Goal: Task Accomplishment & Management: Manage account settings

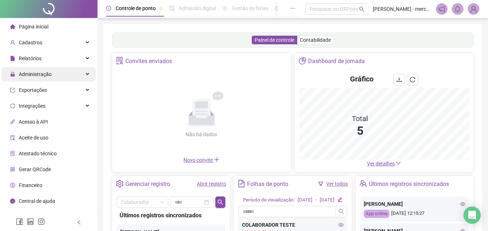
click at [79, 78] on div "Administração" at bounding box center [48, 74] width 94 height 14
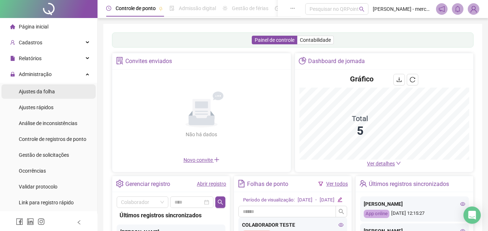
click at [76, 91] on li "Ajustes da folha" at bounding box center [48, 91] width 94 height 14
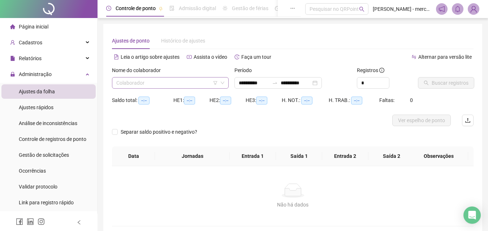
type input "**********"
click at [200, 83] on input "search" at bounding box center [166, 83] width 101 height 11
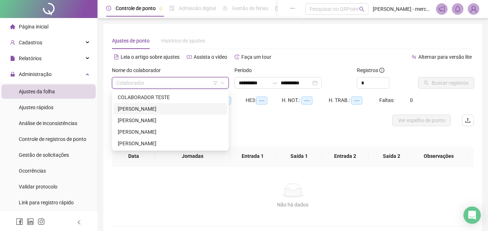
click at [146, 111] on div "[PERSON_NAME]" at bounding box center [170, 109] width 105 height 8
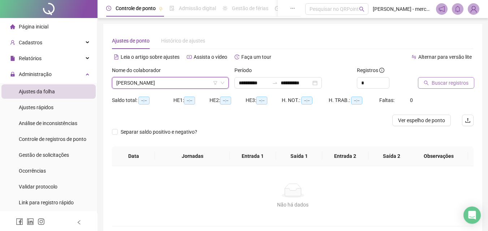
click at [452, 83] on span "Buscar registros" at bounding box center [449, 83] width 37 height 8
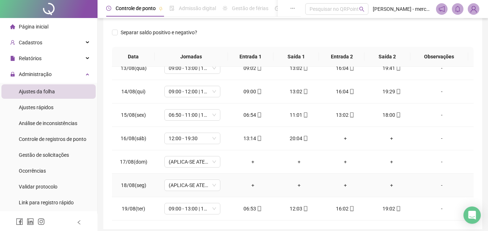
scroll to position [138, 0]
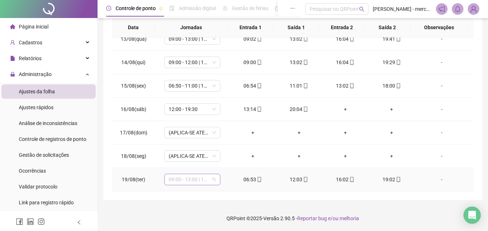
click at [217, 180] on div "09:00 - 13:00 | 16:00 - 19:30" at bounding box center [192, 180] width 56 height 12
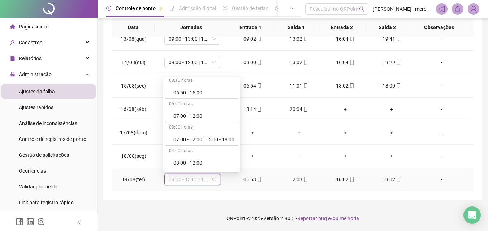
scroll to position [72, 0]
click at [209, 96] on div "06:50 - 11:00 | 15:00 - 19:00" at bounding box center [203, 95] width 61 height 8
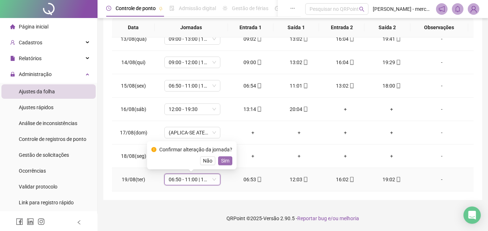
click at [226, 161] on span "Sim" at bounding box center [225, 161] width 8 height 8
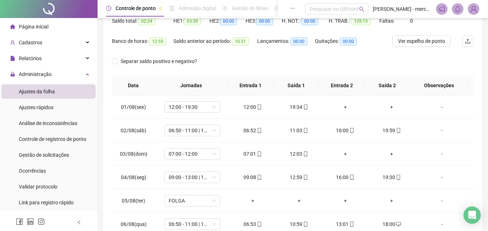
scroll to position [0, 0]
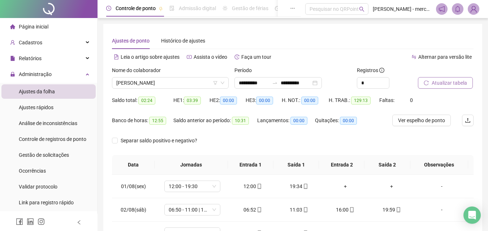
click at [437, 83] on span "Atualizar tabela" at bounding box center [448, 83] width 35 height 8
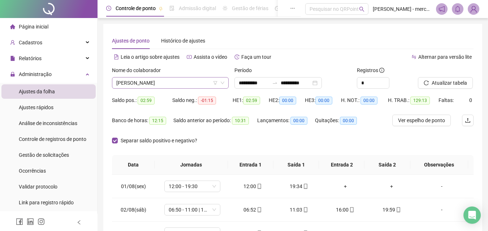
click at [200, 84] on span "[PERSON_NAME]" at bounding box center [170, 83] width 108 height 11
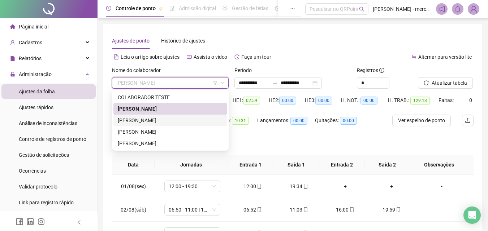
click at [150, 119] on div "[PERSON_NAME]" at bounding box center [170, 121] width 105 height 8
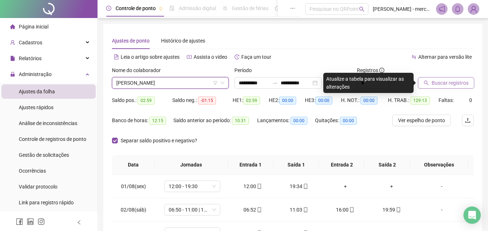
click at [442, 84] on span "Buscar registros" at bounding box center [449, 83] width 37 height 8
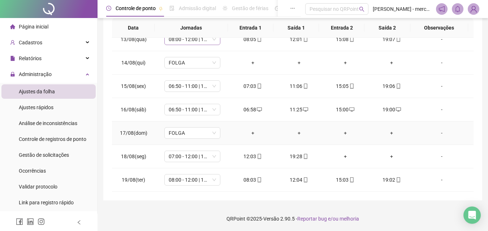
scroll to position [138, 0]
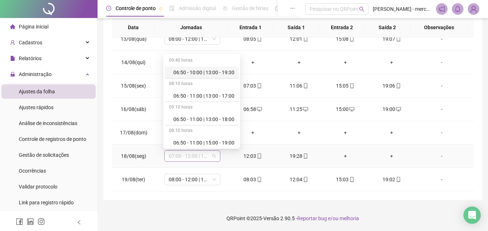
click at [214, 157] on span "07:00 - 12:00 | 15:00 - 18:00" at bounding box center [192, 156] width 47 height 11
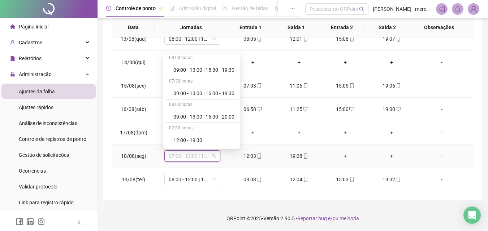
scroll to position [469, 0]
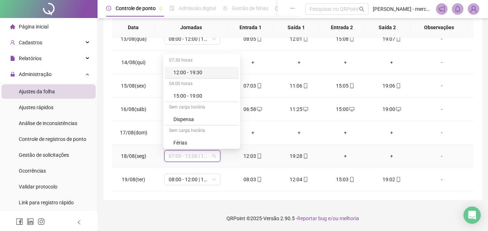
click at [204, 73] on div "12:00 - 19:30" at bounding box center [203, 73] width 61 height 8
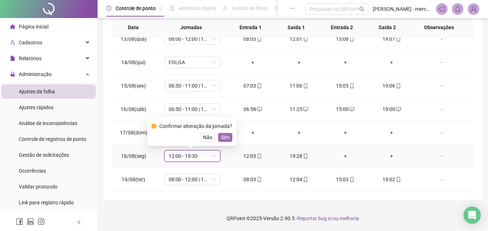
click at [225, 137] on span "Sim" at bounding box center [225, 138] width 8 height 8
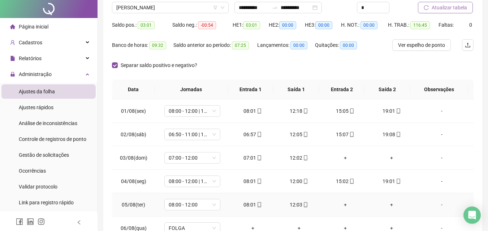
scroll to position [0, 0]
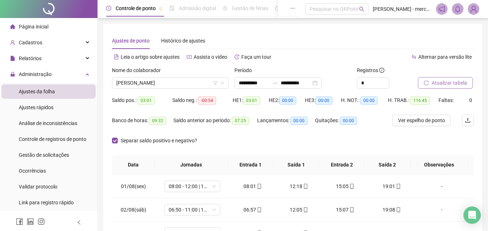
click at [445, 83] on span "Atualizar tabela" at bounding box center [448, 83] width 35 height 8
click at [178, 84] on span "[PERSON_NAME]" at bounding box center [170, 83] width 108 height 11
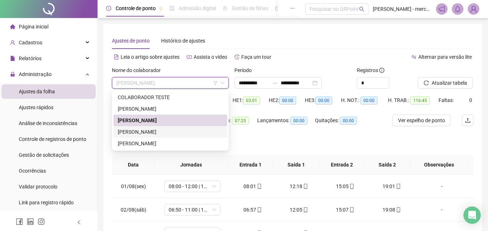
click at [146, 133] on div "[PERSON_NAME]" at bounding box center [170, 132] width 105 height 8
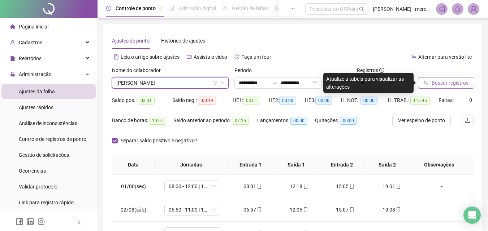
click at [437, 84] on span "Buscar registros" at bounding box center [449, 83] width 37 height 8
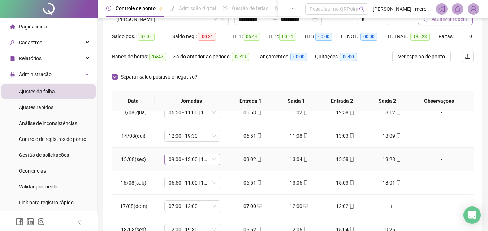
scroll to position [138, 0]
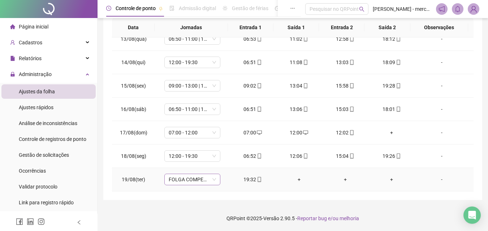
click at [213, 183] on span "FOLGA COMPENSATÓRIA" at bounding box center [192, 179] width 47 height 11
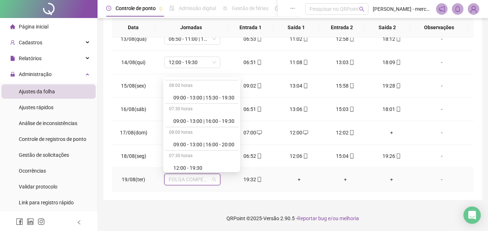
scroll to position [433, 0]
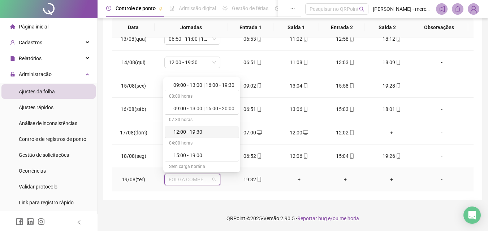
click at [206, 132] on div "12:00 - 19:30" at bounding box center [203, 132] width 61 height 8
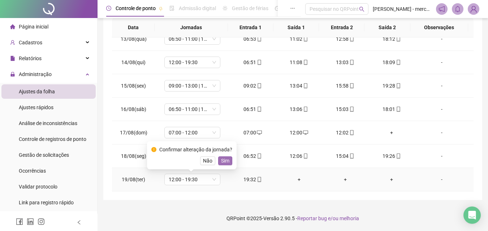
click at [226, 160] on span "Sim" at bounding box center [225, 161] width 8 height 8
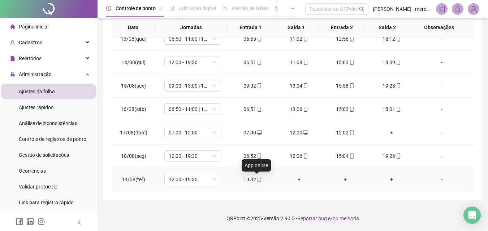
click at [257, 182] on span at bounding box center [259, 180] width 6 height 6
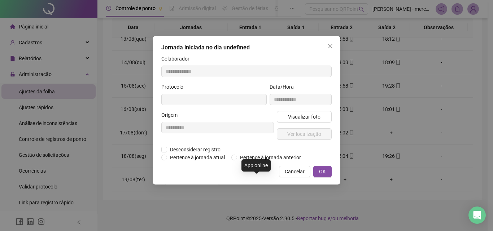
type input "**********"
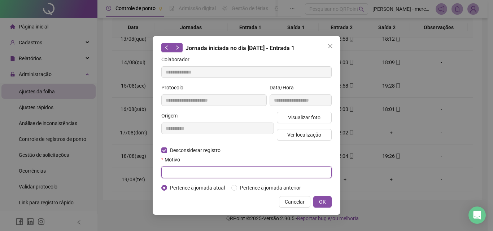
click at [226, 174] on input "text" at bounding box center [246, 173] width 170 height 12
type input "****"
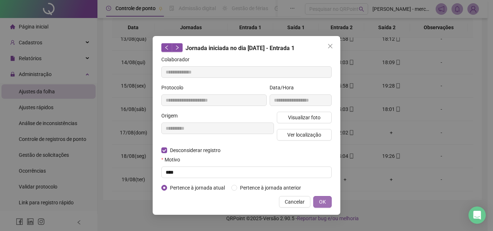
click at [324, 200] on span "OK" at bounding box center [322, 202] width 7 height 8
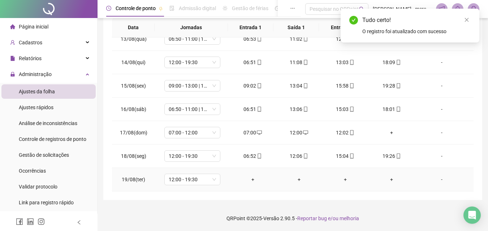
click at [248, 183] on div "+" at bounding box center [252, 180] width 35 height 8
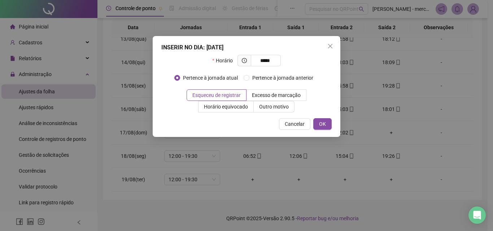
type input "*****"
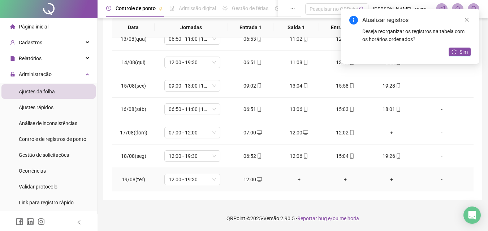
click at [298, 180] on div "+" at bounding box center [299, 180] width 35 height 8
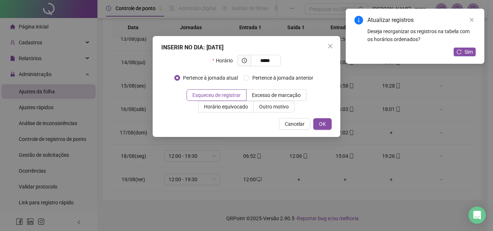
type input "*****"
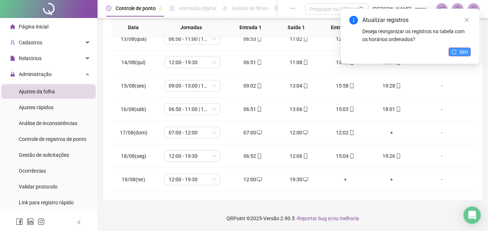
click at [459, 52] on span "Sim" at bounding box center [463, 52] width 8 height 8
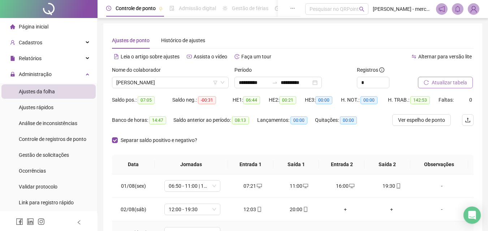
scroll to position [0, 0]
click at [453, 82] on span "Atualizar tabela" at bounding box center [448, 83] width 35 height 8
click at [193, 84] on span "[PERSON_NAME]" at bounding box center [170, 83] width 108 height 11
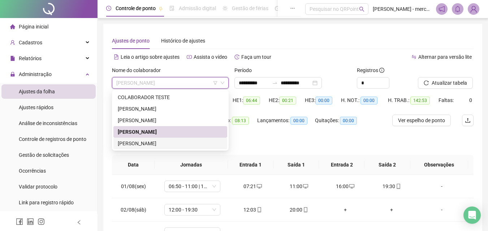
click at [159, 143] on div "[PERSON_NAME]" at bounding box center [170, 144] width 105 height 8
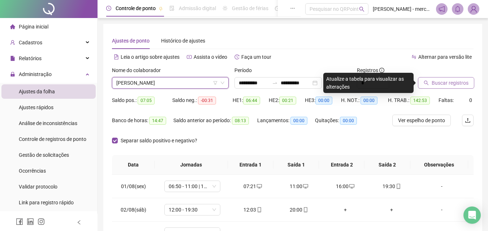
click at [441, 81] on span "Buscar registros" at bounding box center [449, 83] width 37 height 8
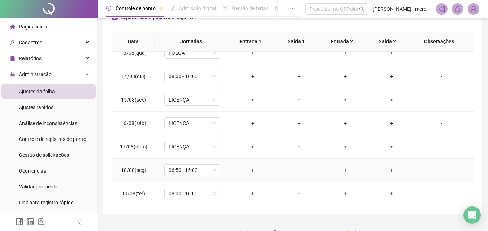
scroll to position [138, 0]
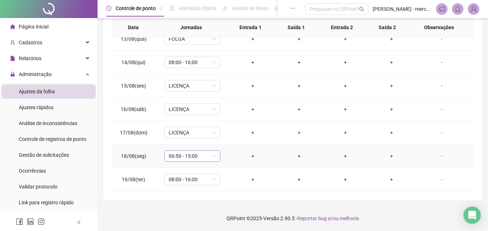
click at [214, 156] on span "06:50 - 15:00" at bounding box center [192, 156] width 47 height 11
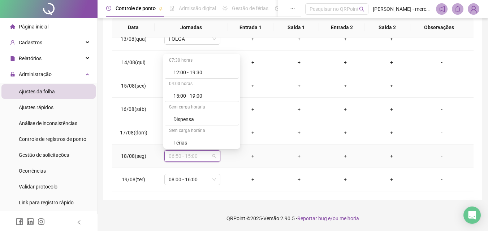
scroll to position [541, 0]
click at [190, 140] on div "Licença" at bounding box center [203, 142] width 61 height 8
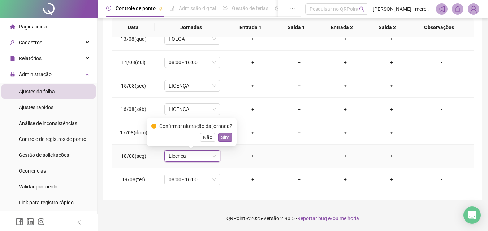
click at [223, 140] on span "Sim" at bounding box center [225, 138] width 8 height 8
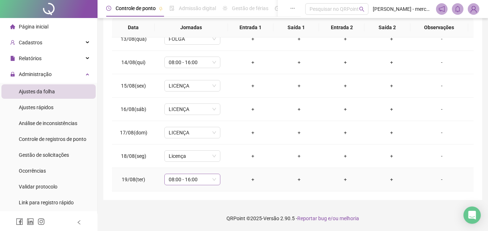
click at [212, 180] on span "08:00 - 16:00" at bounding box center [192, 179] width 47 height 11
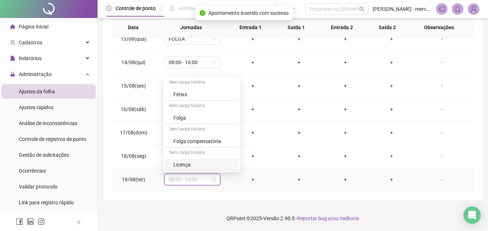
click at [198, 162] on div "Licença" at bounding box center [203, 165] width 61 height 8
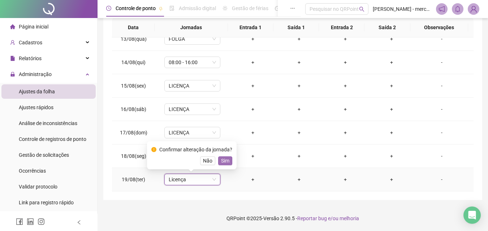
click at [223, 159] on span "Sim" at bounding box center [225, 161] width 8 height 8
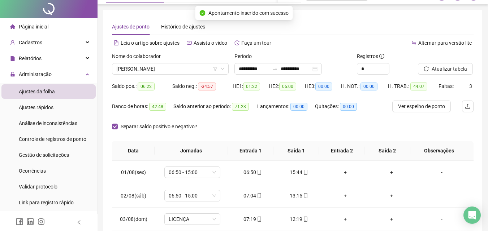
scroll to position [0, 0]
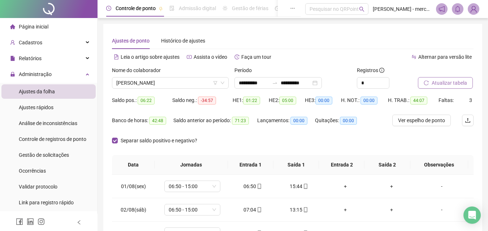
click at [452, 83] on span "Atualizar tabela" at bounding box center [448, 83] width 35 height 8
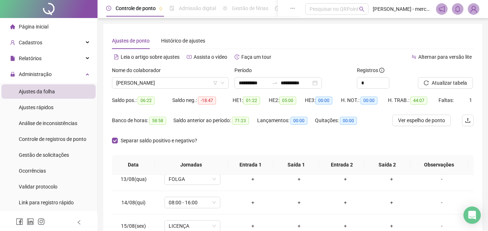
scroll to position [292, 0]
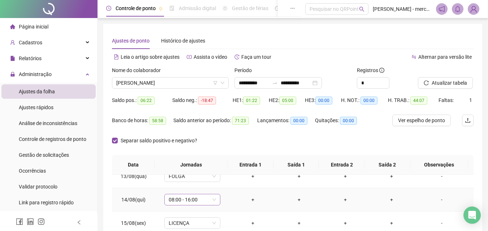
click at [212, 202] on span "08:00 - 16:00" at bounding box center [192, 200] width 47 height 11
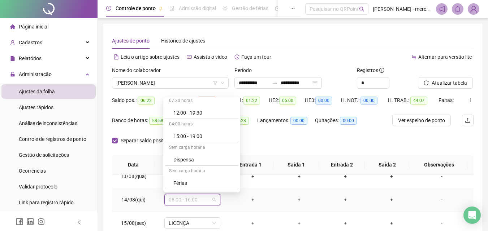
scroll to position [541, 0]
click at [184, 186] on div "Licença" at bounding box center [203, 185] width 61 height 8
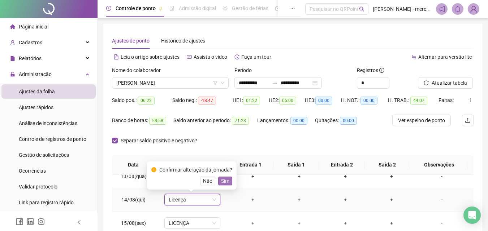
click at [224, 182] on span "Sim" at bounding box center [225, 181] width 8 height 8
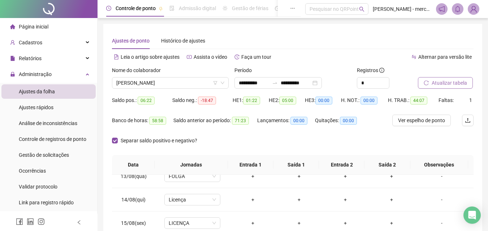
click at [443, 82] on span "Atualizar tabela" at bounding box center [448, 83] width 35 height 8
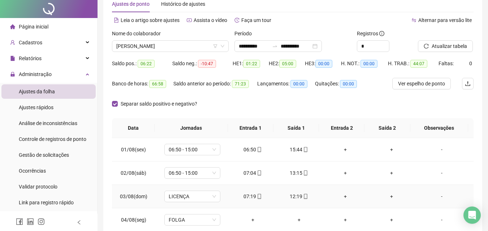
scroll to position [0, 0]
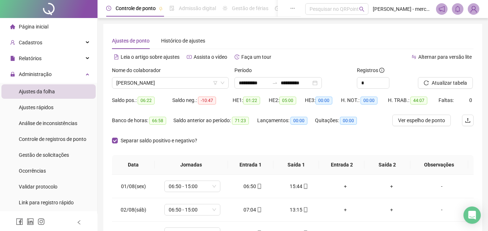
click at [243, 123] on span "71:23" at bounding box center [240, 121] width 17 height 8
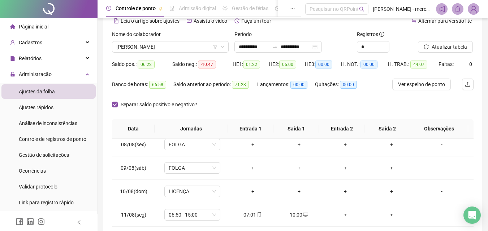
scroll to position [180, 0]
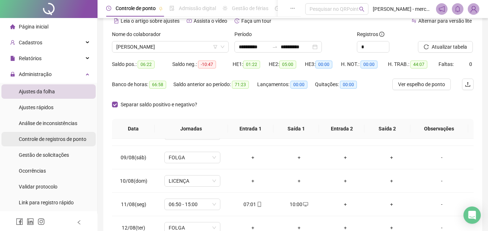
click at [48, 138] on span "Controle de registros de ponto" at bounding box center [52, 139] width 67 height 6
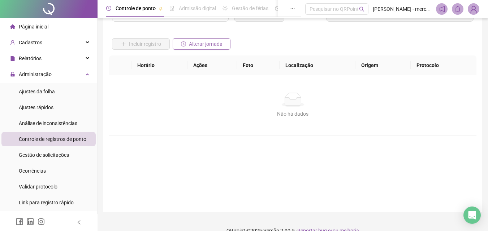
click at [200, 45] on span "Alterar jornada" at bounding box center [206, 44] width 34 height 8
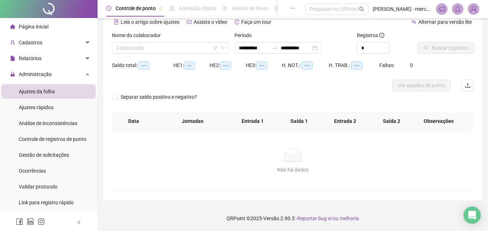
scroll to position [35, 0]
click at [200, 45] on input "search" at bounding box center [166, 48] width 101 height 11
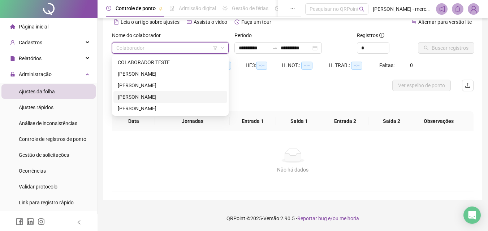
click at [136, 98] on div "[PERSON_NAME]" at bounding box center [170, 97] width 105 height 8
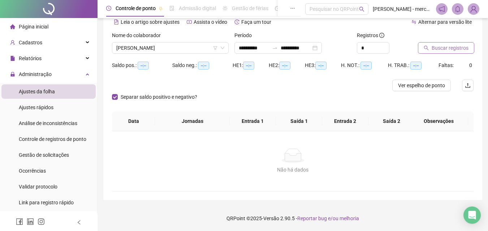
click at [437, 52] on span "Buscar registros" at bounding box center [449, 48] width 37 height 8
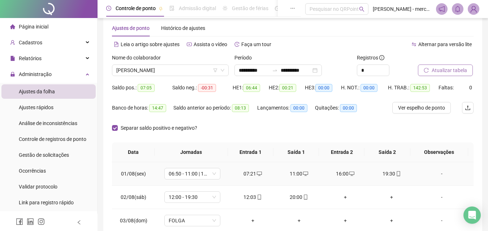
scroll to position [0, 0]
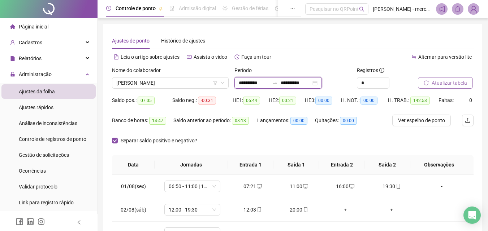
click at [311, 84] on input "**********" at bounding box center [295, 83] width 30 height 8
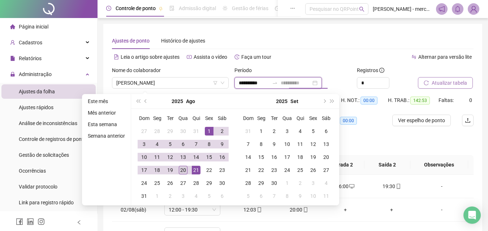
type input "**********"
click at [182, 172] on div "20" at bounding box center [183, 170] width 9 height 9
type input "**********"
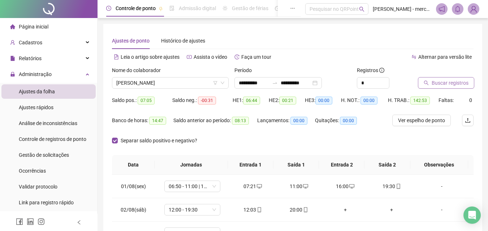
click at [439, 79] on span "Buscar registros" at bounding box center [449, 83] width 37 height 8
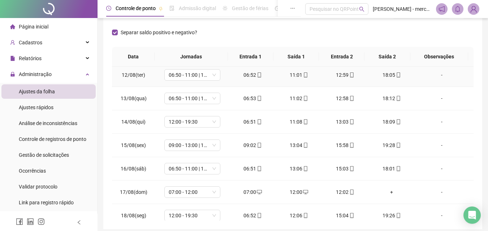
scroll to position [315, 0]
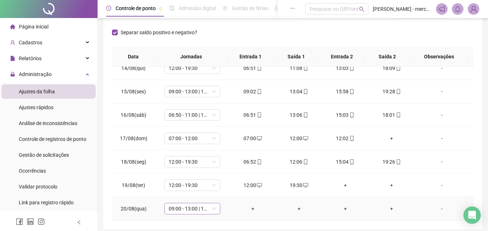
click at [214, 209] on span "09:00 - 13:00 | 16:00 - 20:00" at bounding box center [192, 209] width 47 height 11
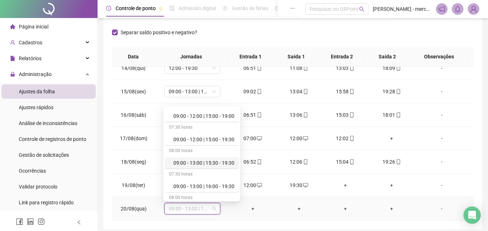
scroll to position [505, 0]
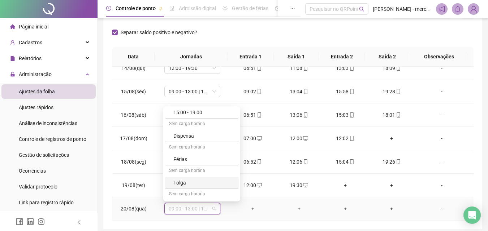
click at [194, 180] on div "Folga" at bounding box center [203, 183] width 61 height 8
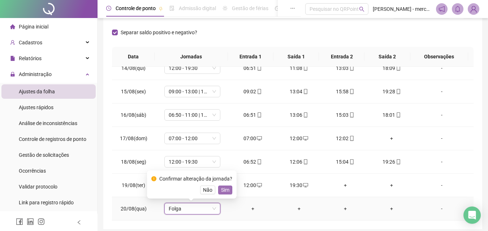
click at [222, 189] on span "Sim" at bounding box center [225, 190] width 8 height 8
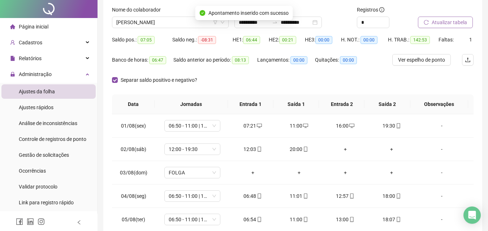
scroll to position [0, 0]
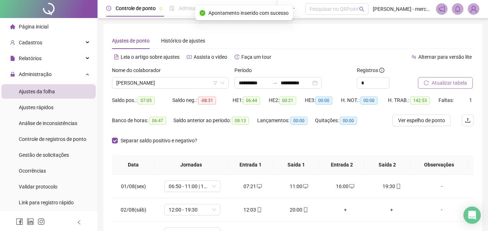
click at [444, 82] on span "Atualizar tabela" at bounding box center [448, 83] width 35 height 8
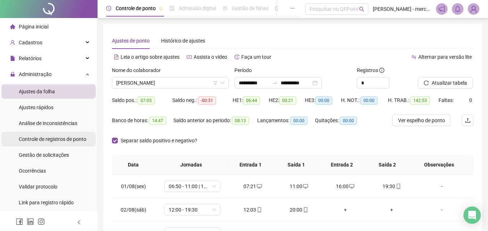
click at [52, 142] on span "Controle de registros de ponto" at bounding box center [52, 139] width 67 height 6
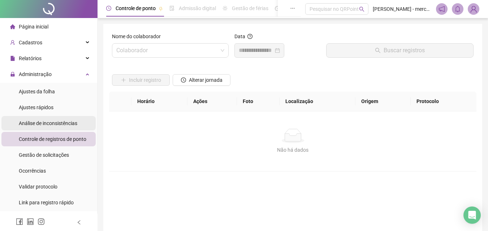
click at [44, 125] on span "Análise de inconsistências" at bounding box center [48, 124] width 58 height 6
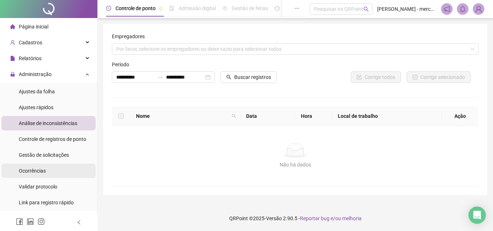
click at [35, 168] on span "Ocorrências" at bounding box center [32, 171] width 27 height 6
